Goal: Check status: Check status

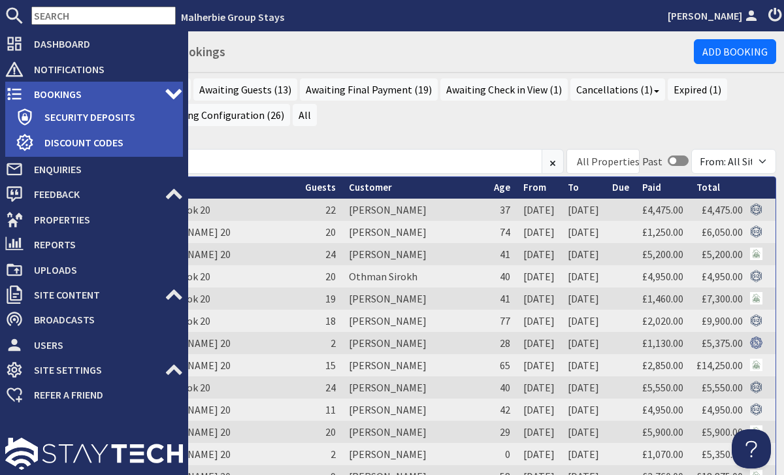
click at [21, 92] on icon at bounding box center [14, 94] width 18 height 18
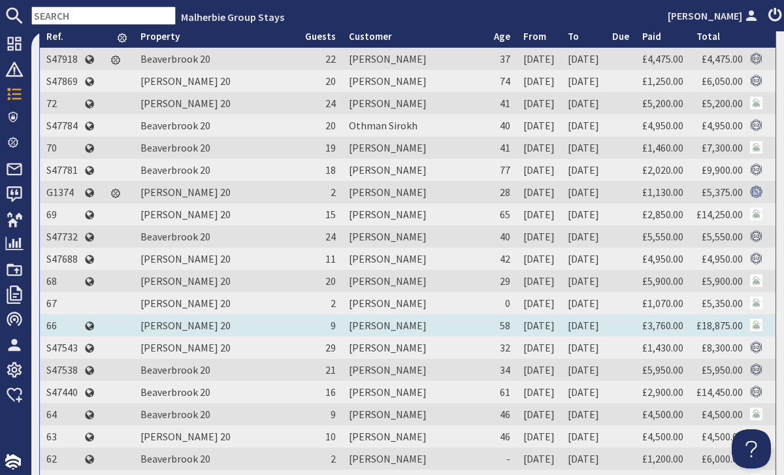
scroll to position [264, 0]
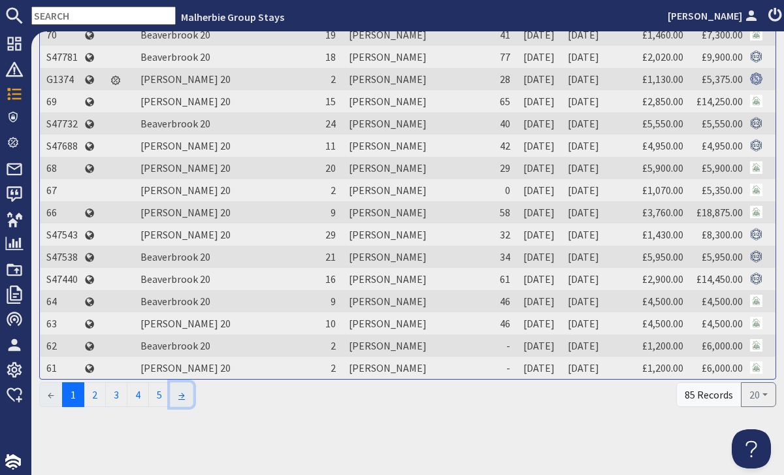
click at [193, 396] on link "→" at bounding box center [182, 394] width 24 height 25
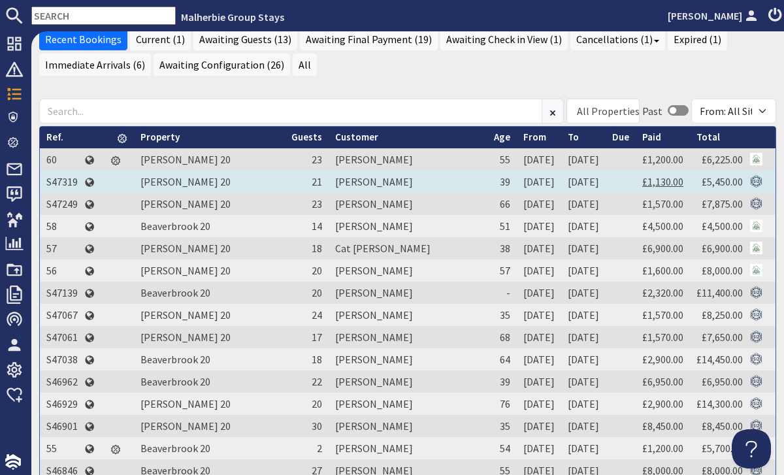
scroll to position [0, 0]
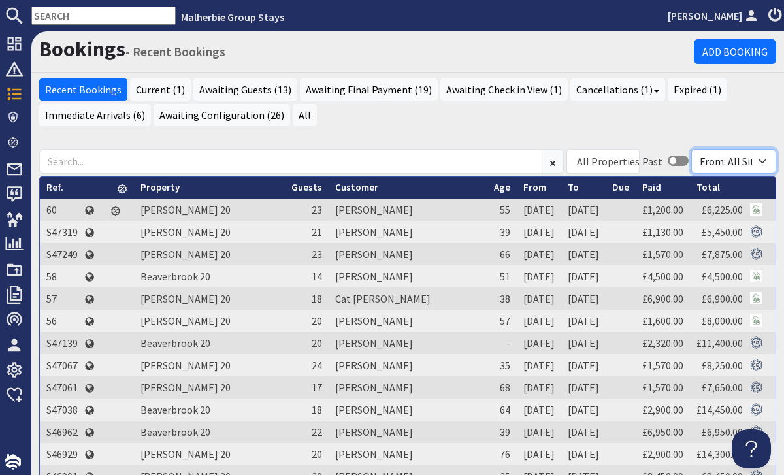
click at [722, 159] on select "From: All Sites From: Group Stays From: This Website From: Sleeps 12" at bounding box center [733, 161] width 85 height 25
select select "192"
click at [691, 149] on select "From: All Sites From: Group Stays From: This Website From: Sleeps 12" at bounding box center [733, 161] width 85 height 25
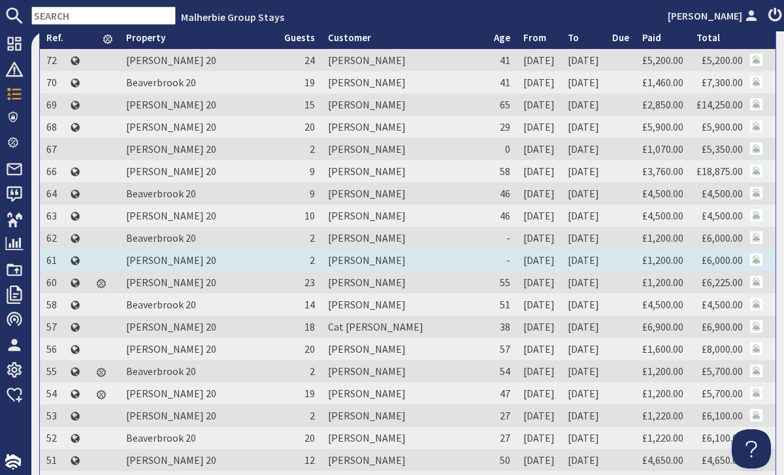
scroll to position [216, 0]
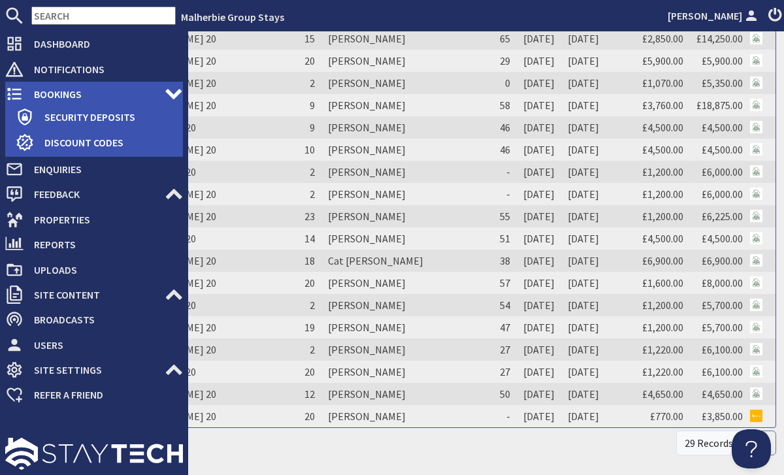
click at [21, 87] on icon at bounding box center [14, 94] width 18 height 18
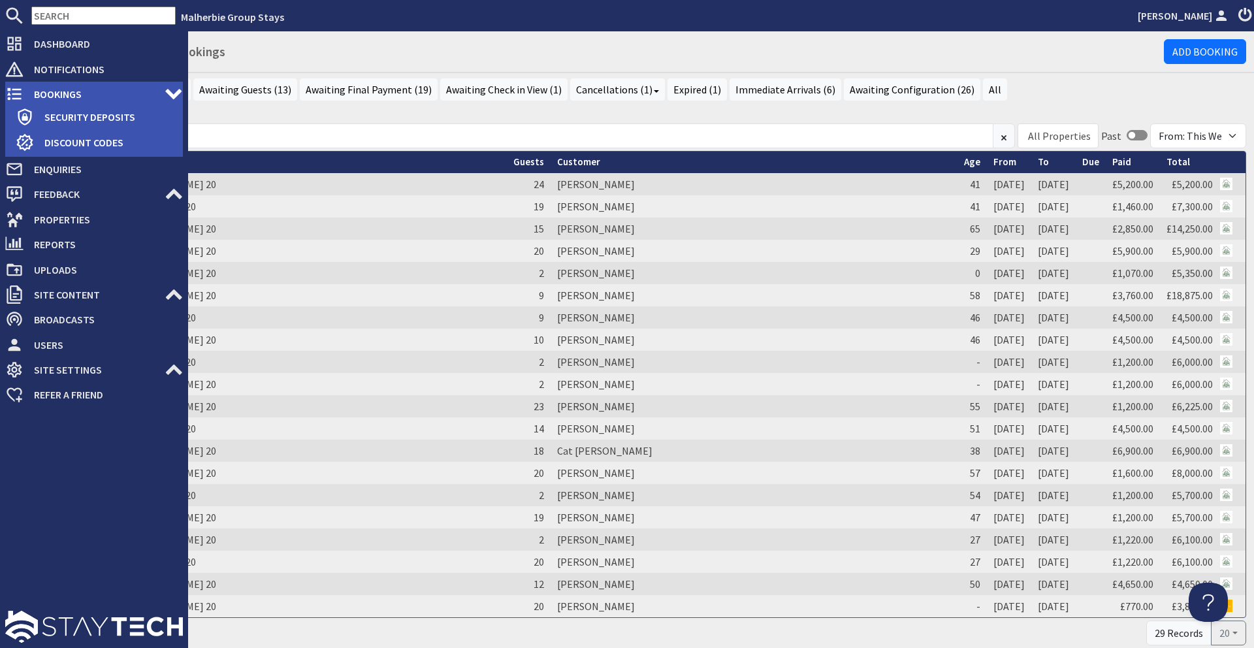
click at [32, 88] on span "Bookings" at bounding box center [94, 94] width 141 height 21
select select "192"
